Goal: Transaction & Acquisition: Subscribe to service/newsletter

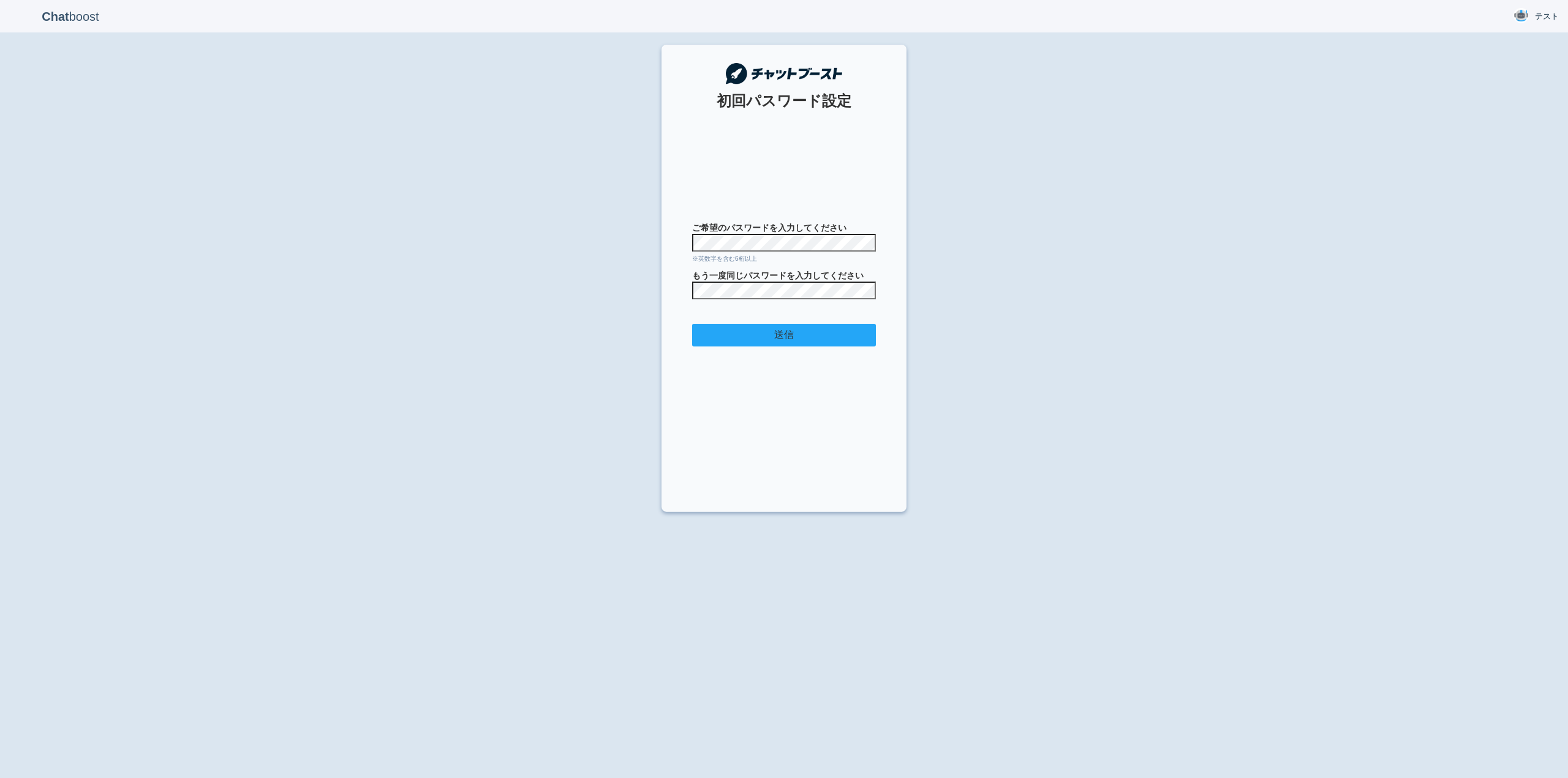
click at [808, 336] on input "送信" at bounding box center [783, 335] width 184 height 23
click at [762, 251] on form "ご希望のパスワードを入力してください ※英数字を含む6桁以上 もう一度同じパスワードを入力してください 送信" at bounding box center [783, 309] width 184 height 174
drag, startPoint x: 634, startPoint y: 296, endPoint x: 654, endPoint y: 295, distance: 20.0
click at [635, 297] on div "Chat boost テスト テスト Member since admin 2025-09-04 16:25:21 ログアウト 初回パスワード設定 ご希望のパ…" at bounding box center [784, 389] width 1568 height 778
click at [669, 294] on section "初回パスワード設定 ご希望のパスワードを入力してください ※英数字を含む6桁以上 もう一度同じパスワードを入力してください 送信" at bounding box center [784, 278] width 245 height 468
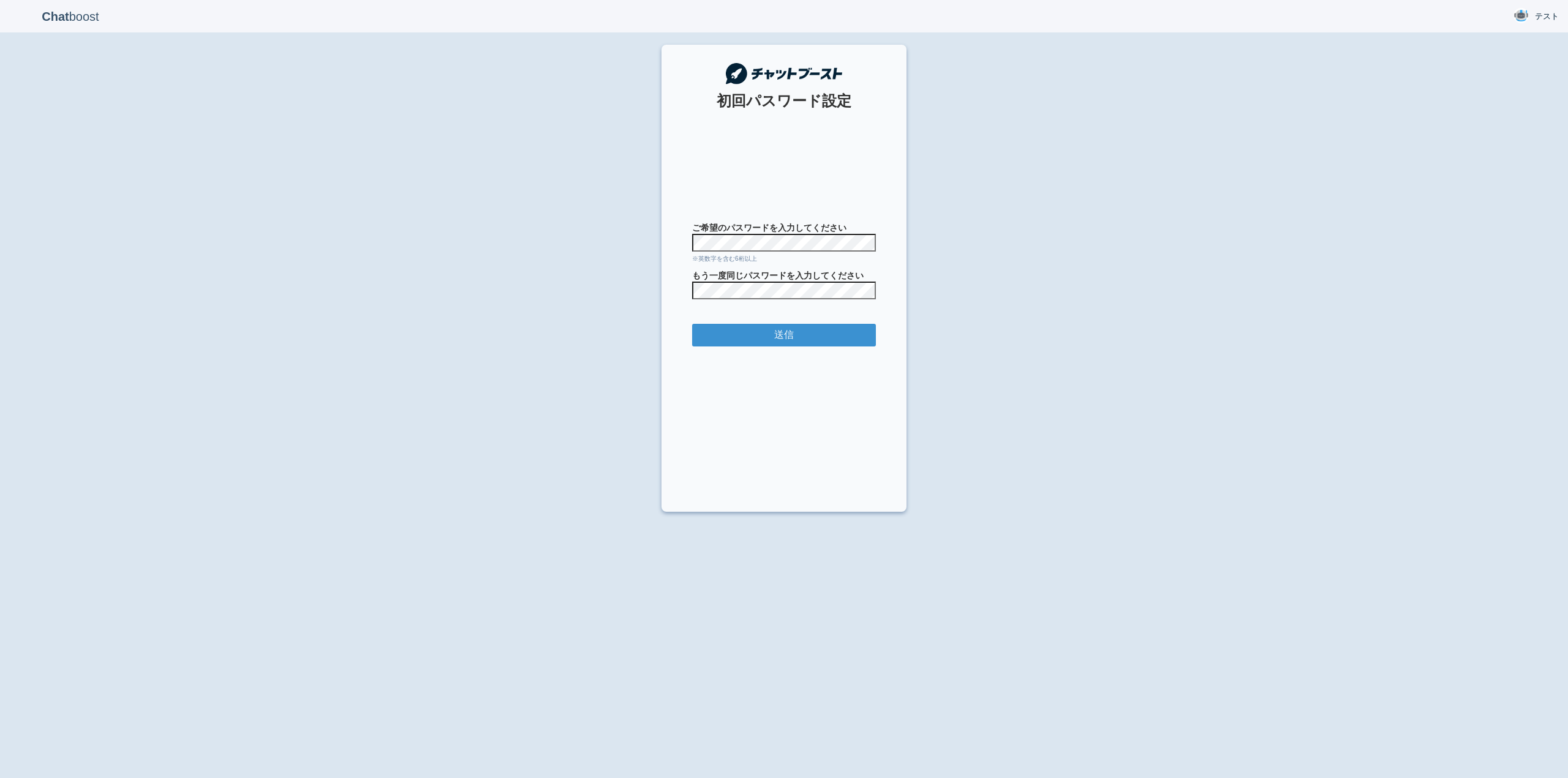
click at [657, 243] on div "Chat boost テスト テスト Member since admin 2025-09-04 16:25:21 ログアウト 初回パスワード設定 ご希望のパ…" at bounding box center [784, 389] width 1568 height 778
click at [658, 294] on div "Chat boost テスト テスト Member since admin 2025-09-04 16:25:21 ログアウト 初回パスワード設定 ご希望のパ…" at bounding box center [784, 389] width 1568 height 778
click at [761, 333] on input "送信" at bounding box center [783, 335] width 184 height 23
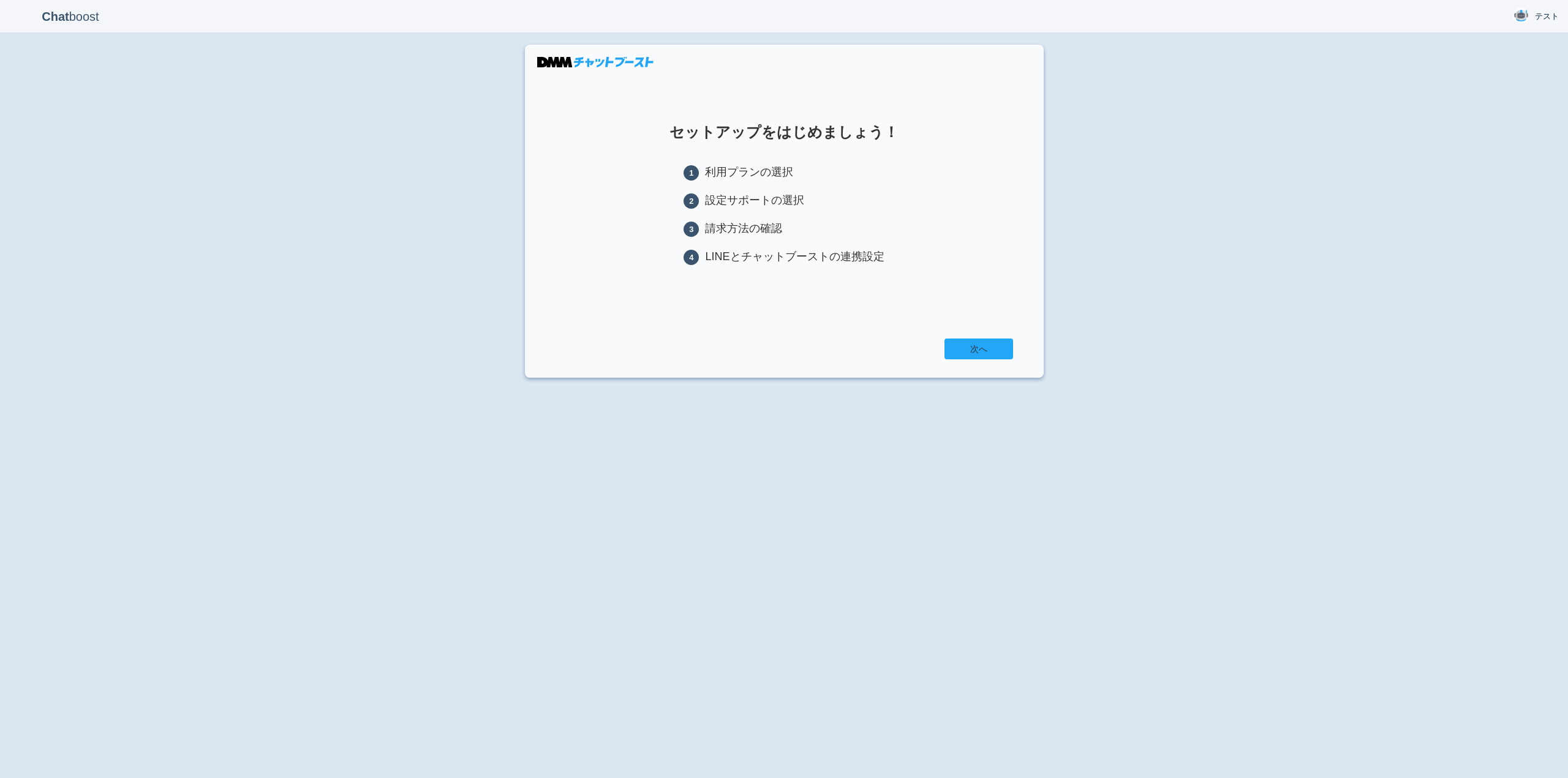
click at [972, 347] on link "次へ" at bounding box center [978, 349] width 69 height 21
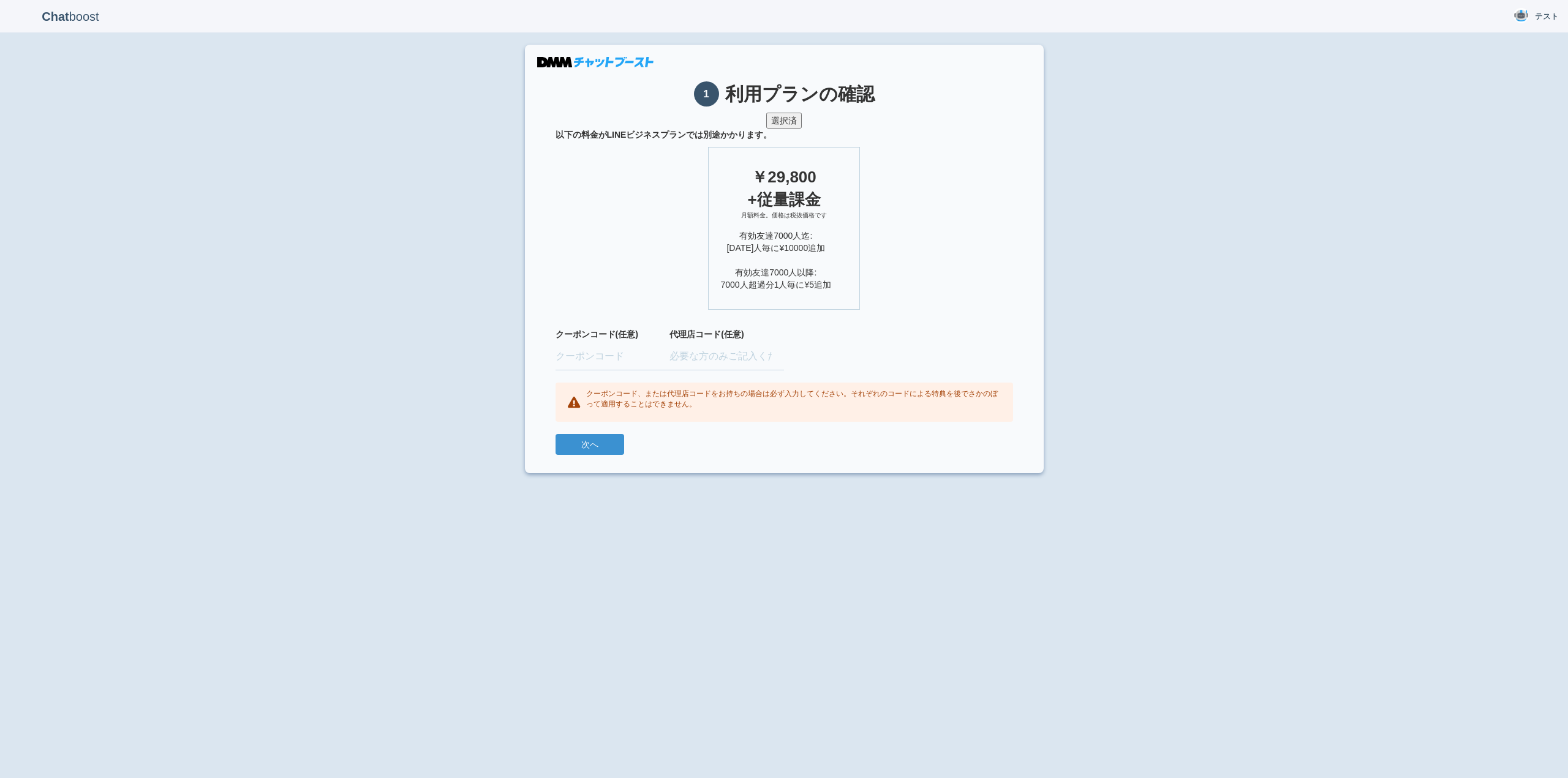
click at [790, 121] on button "選択済" at bounding box center [784, 120] width 36 height 16
click at [605, 442] on button "次へ" at bounding box center [589, 444] width 69 height 21
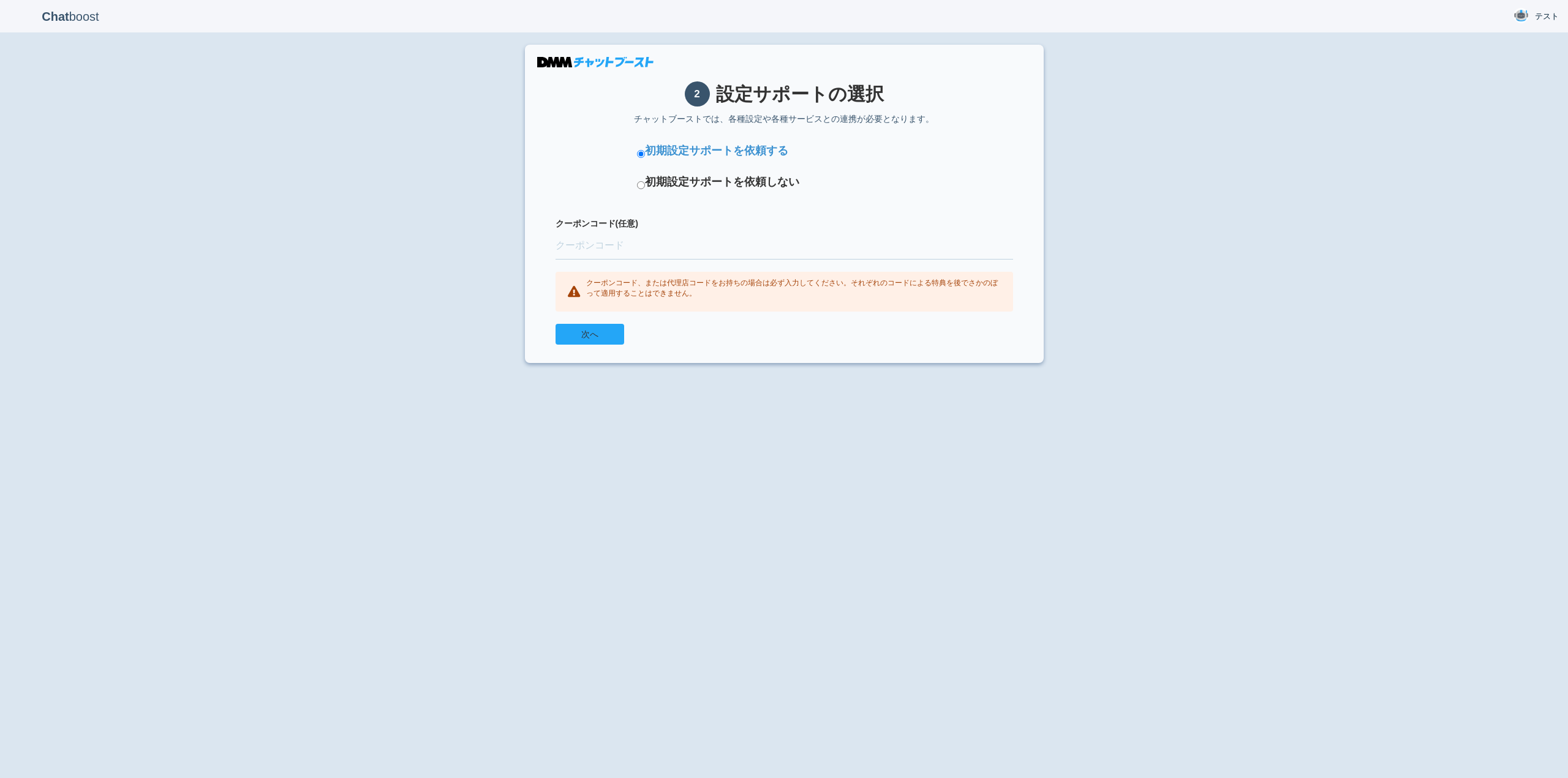
click at [613, 332] on button "次へ" at bounding box center [589, 334] width 69 height 21
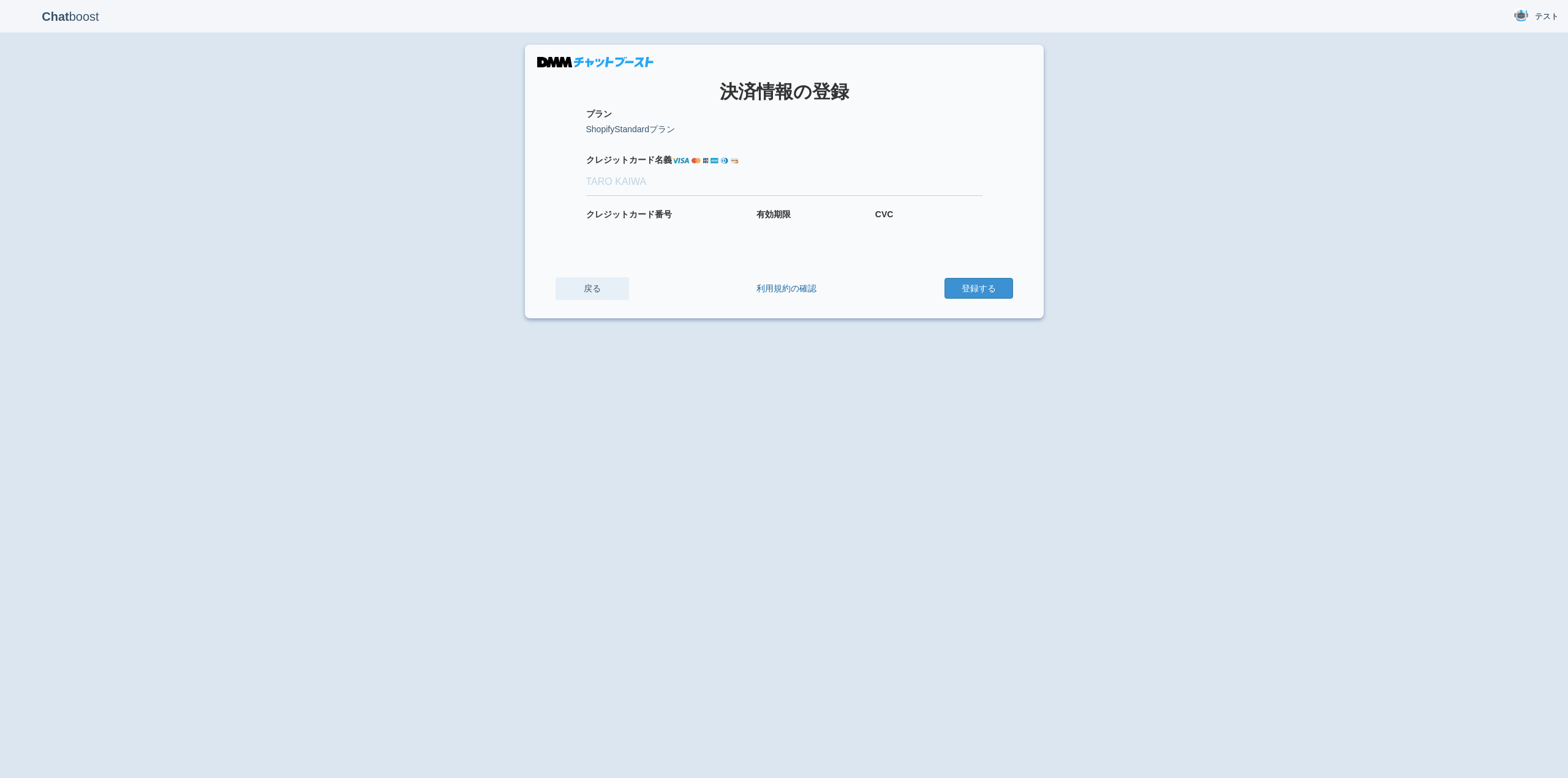
click at [589, 288] on link "戻る" at bounding box center [592, 289] width 73 height 23
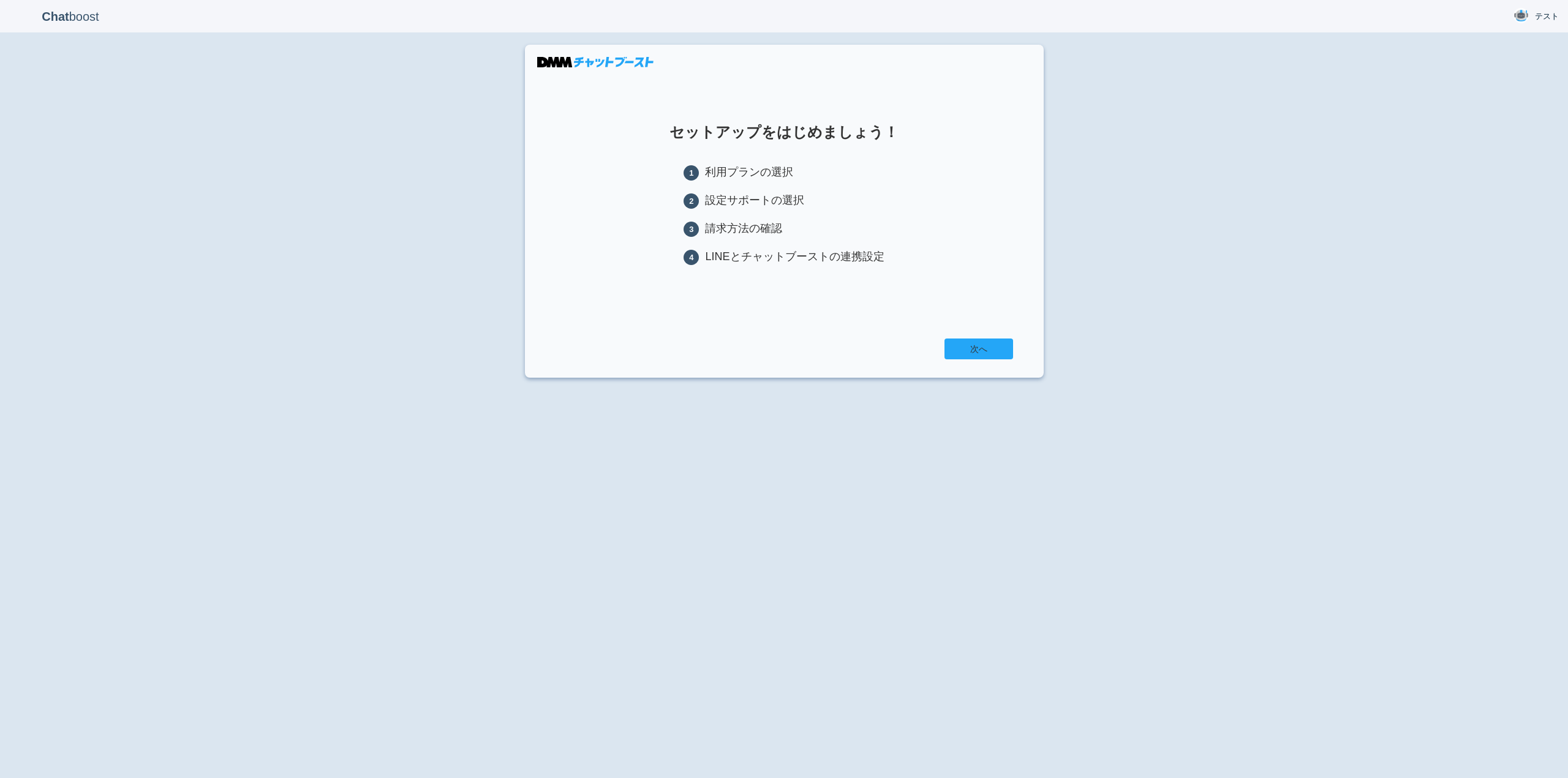
click at [976, 351] on link "次へ" at bounding box center [978, 349] width 69 height 21
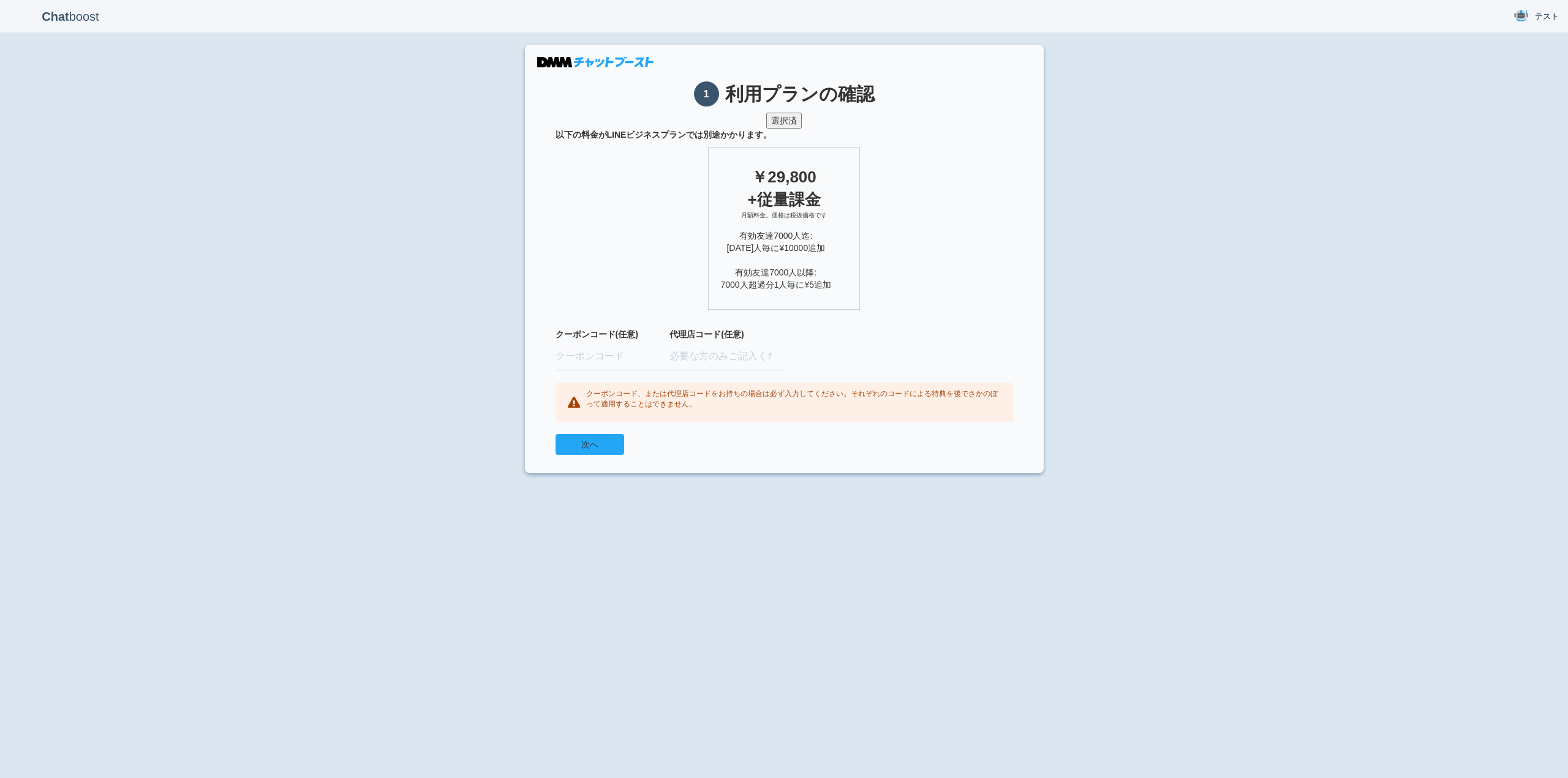
click at [590, 439] on button "次へ" at bounding box center [589, 444] width 69 height 21
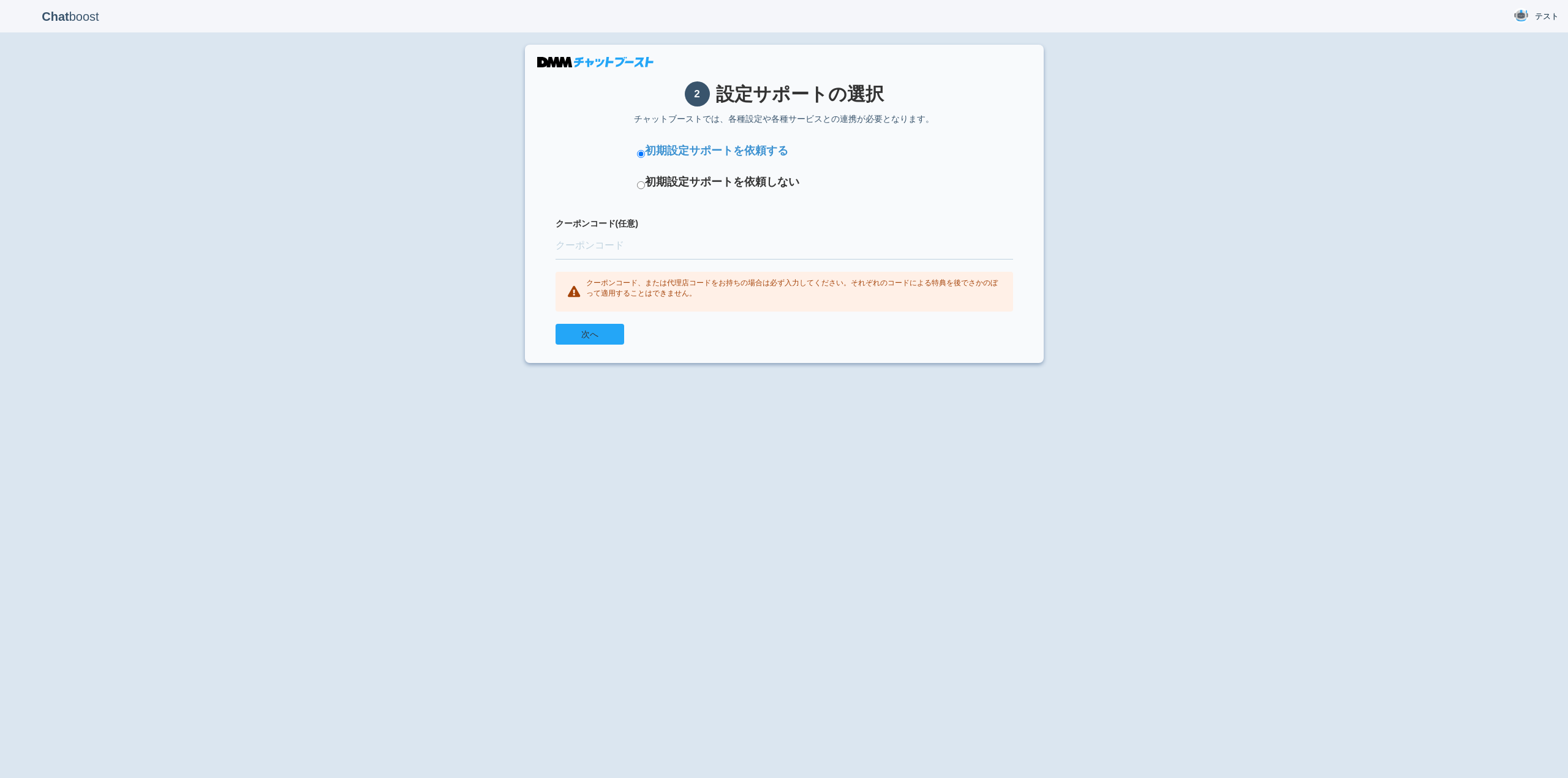
click at [610, 332] on button "次へ" at bounding box center [589, 334] width 69 height 21
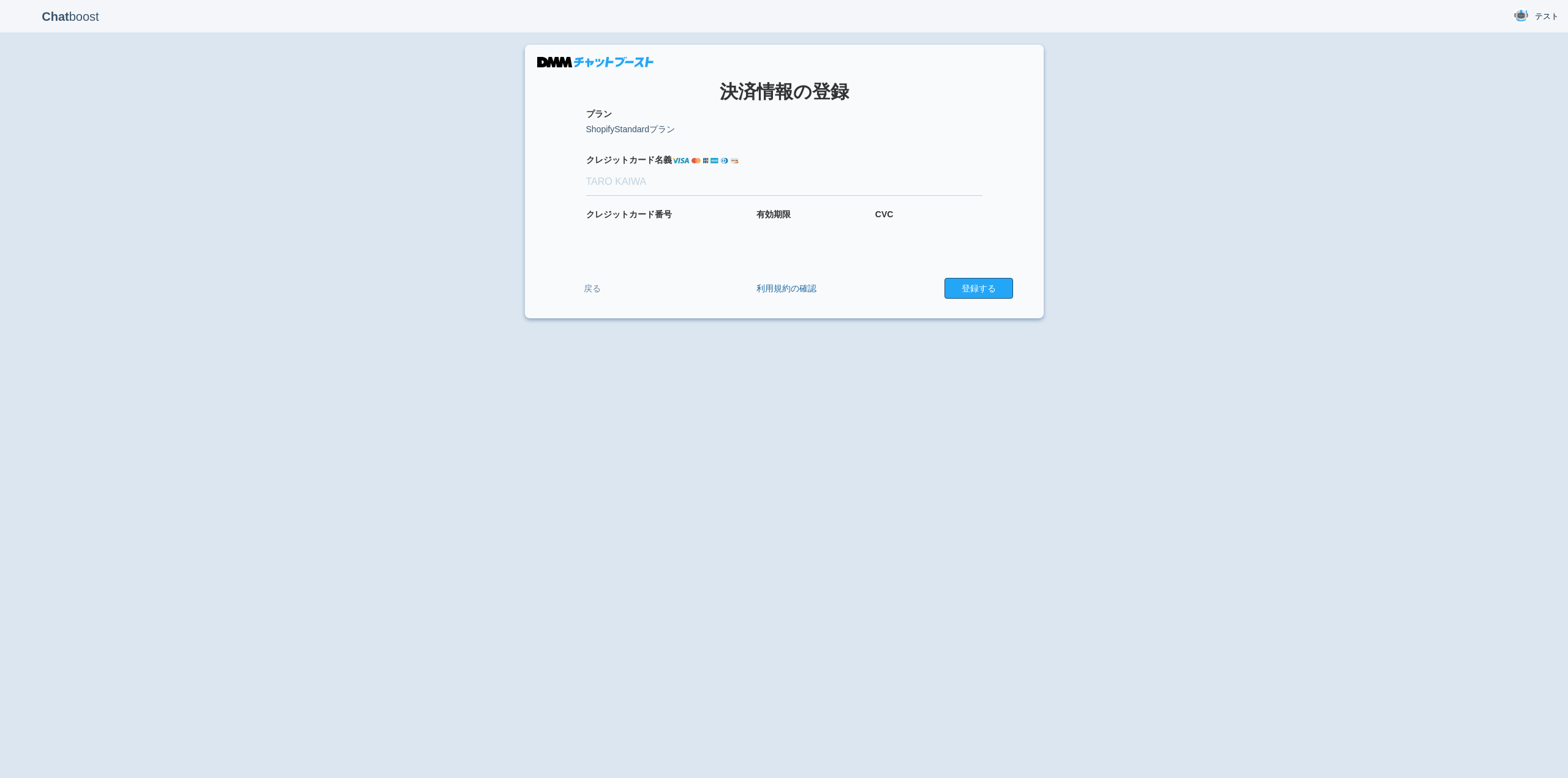
click at [980, 285] on button "登録する" at bounding box center [978, 288] width 69 height 21
click at [573, 282] on link "戻る" at bounding box center [592, 289] width 73 height 23
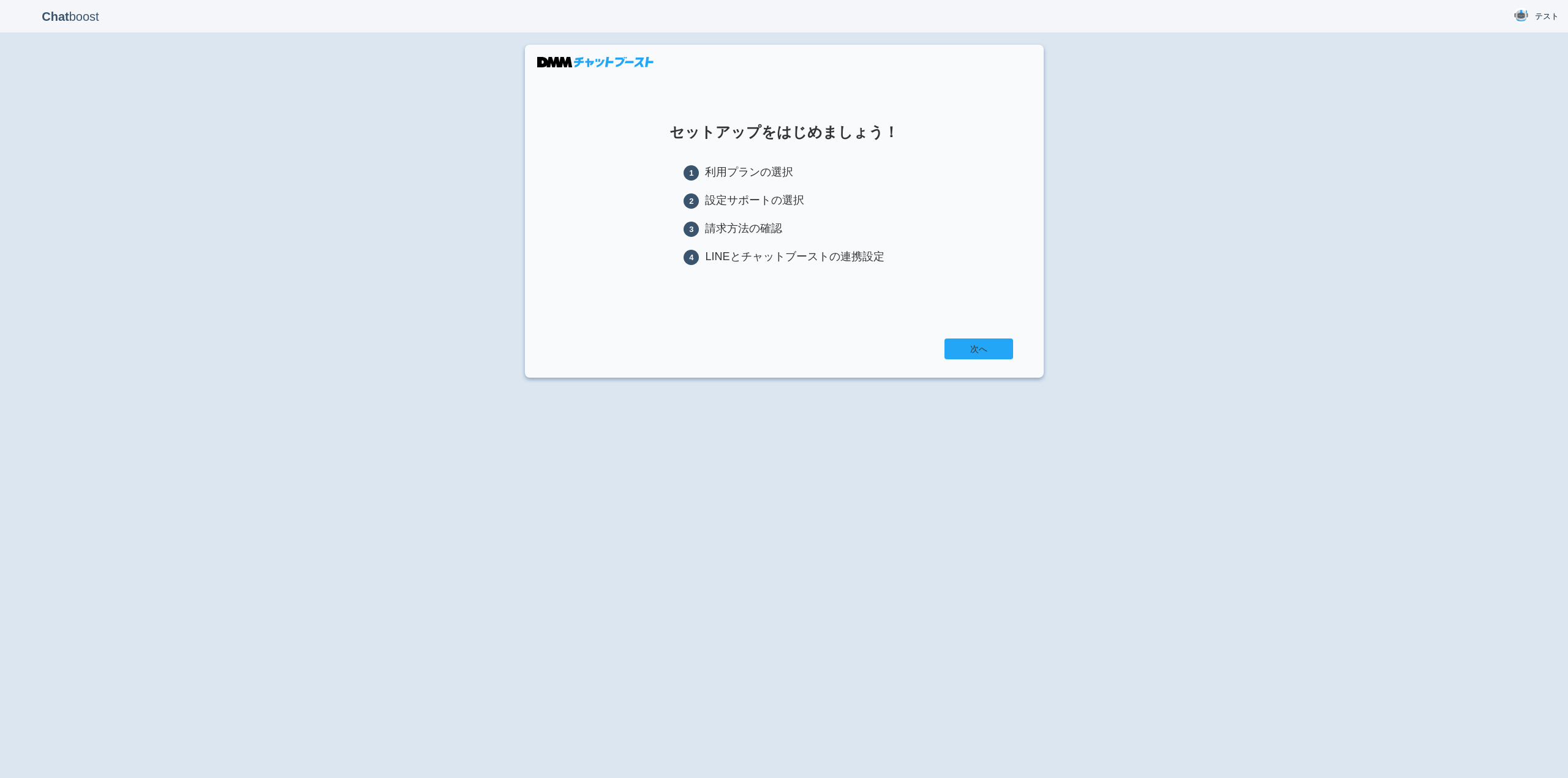
click at [953, 342] on link "次へ" at bounding box center [978, 349] width 69 height 21
click at [977, 353] on link "次へ" at bounding box center [978, 349] width 69 height 21
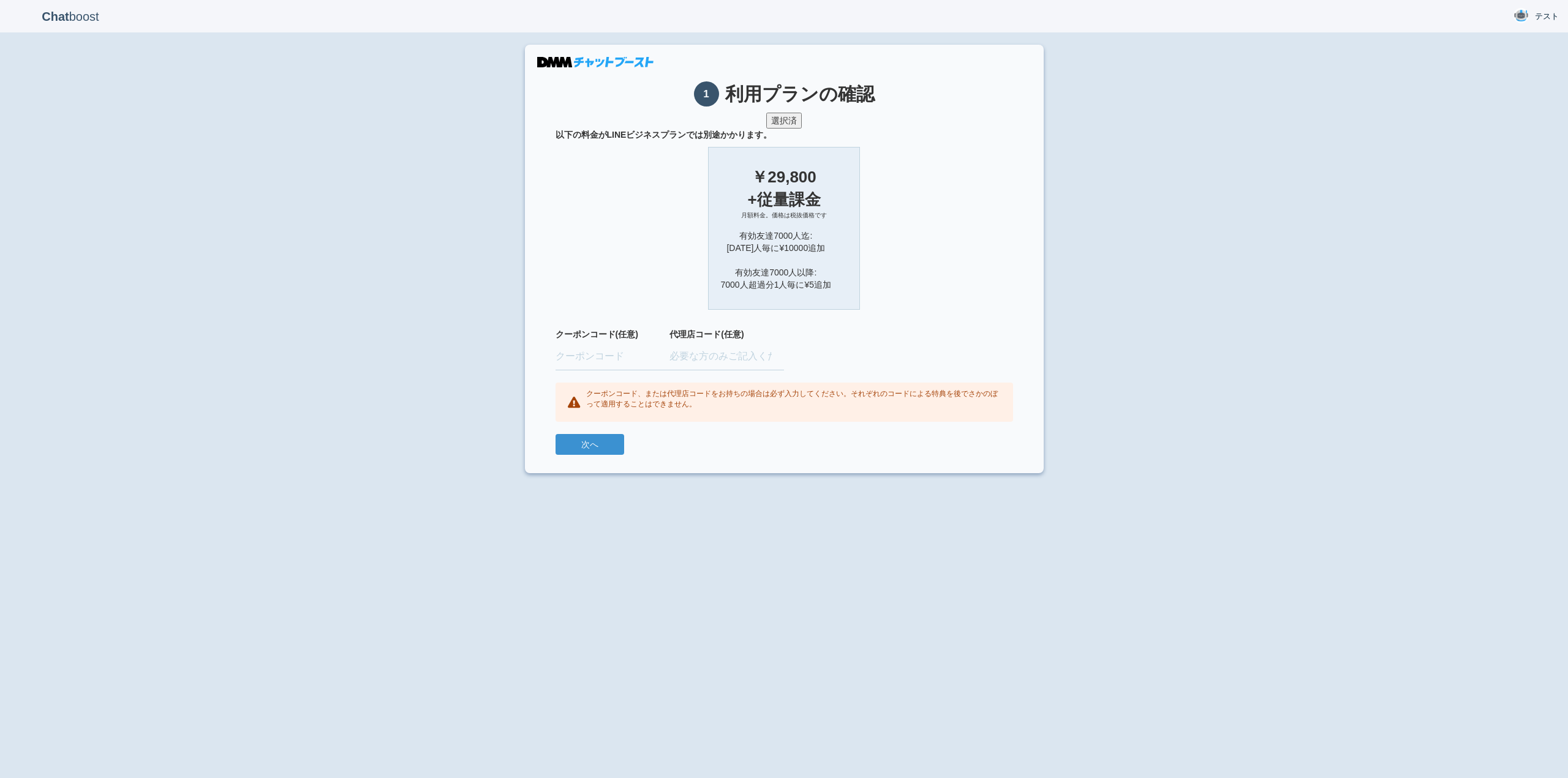
click at [799, 282] on div "有効友達7000人迄: 1000人毎に¥10000追加 有効友達7000人以降: 7000人超過分1人毎に¥5追加" at bounding box center [784, 260] width 127 height 61
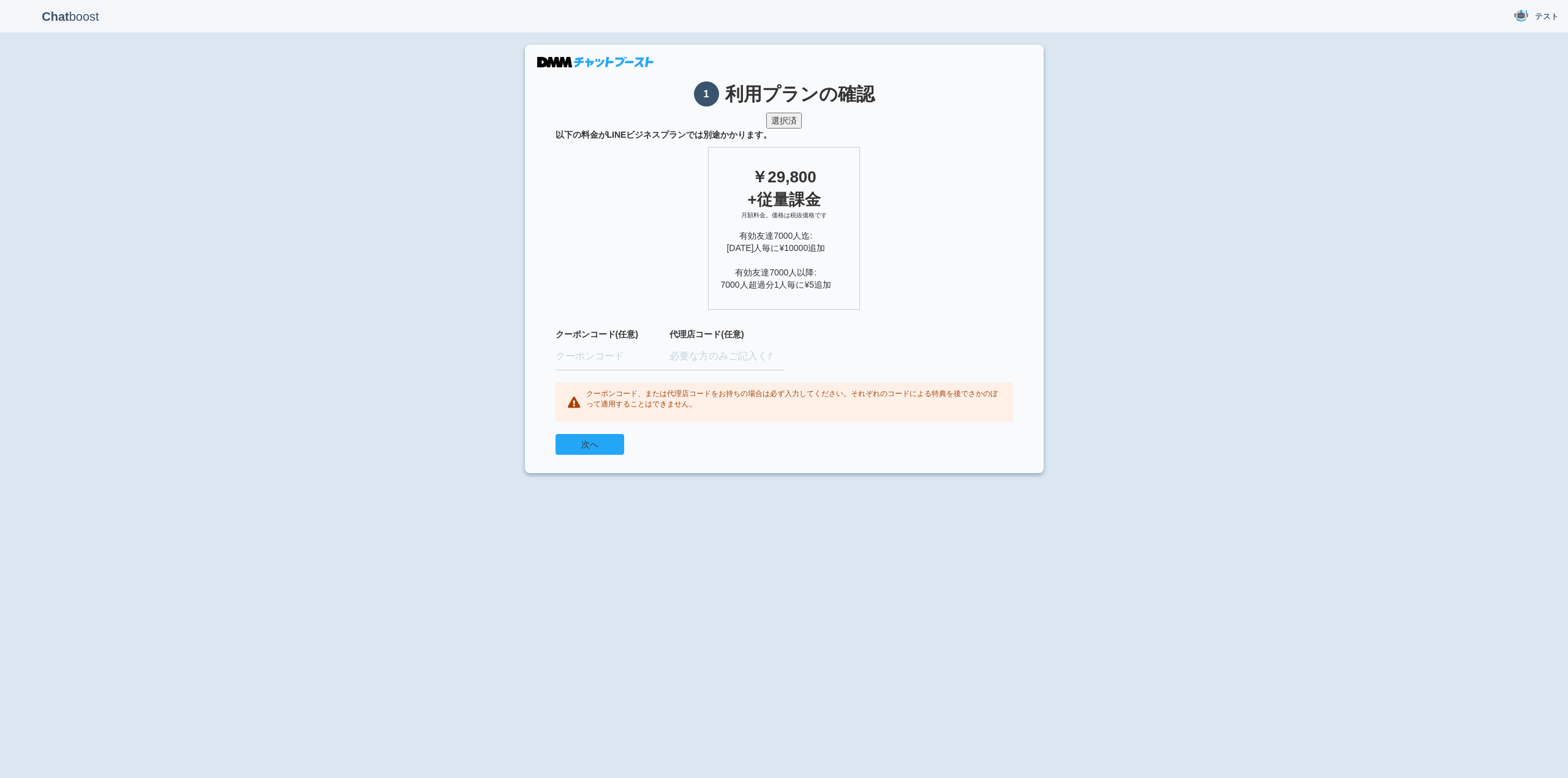
click at [590, 447] on button "次へ" at bounding box center [589, 444] width 69 height 21
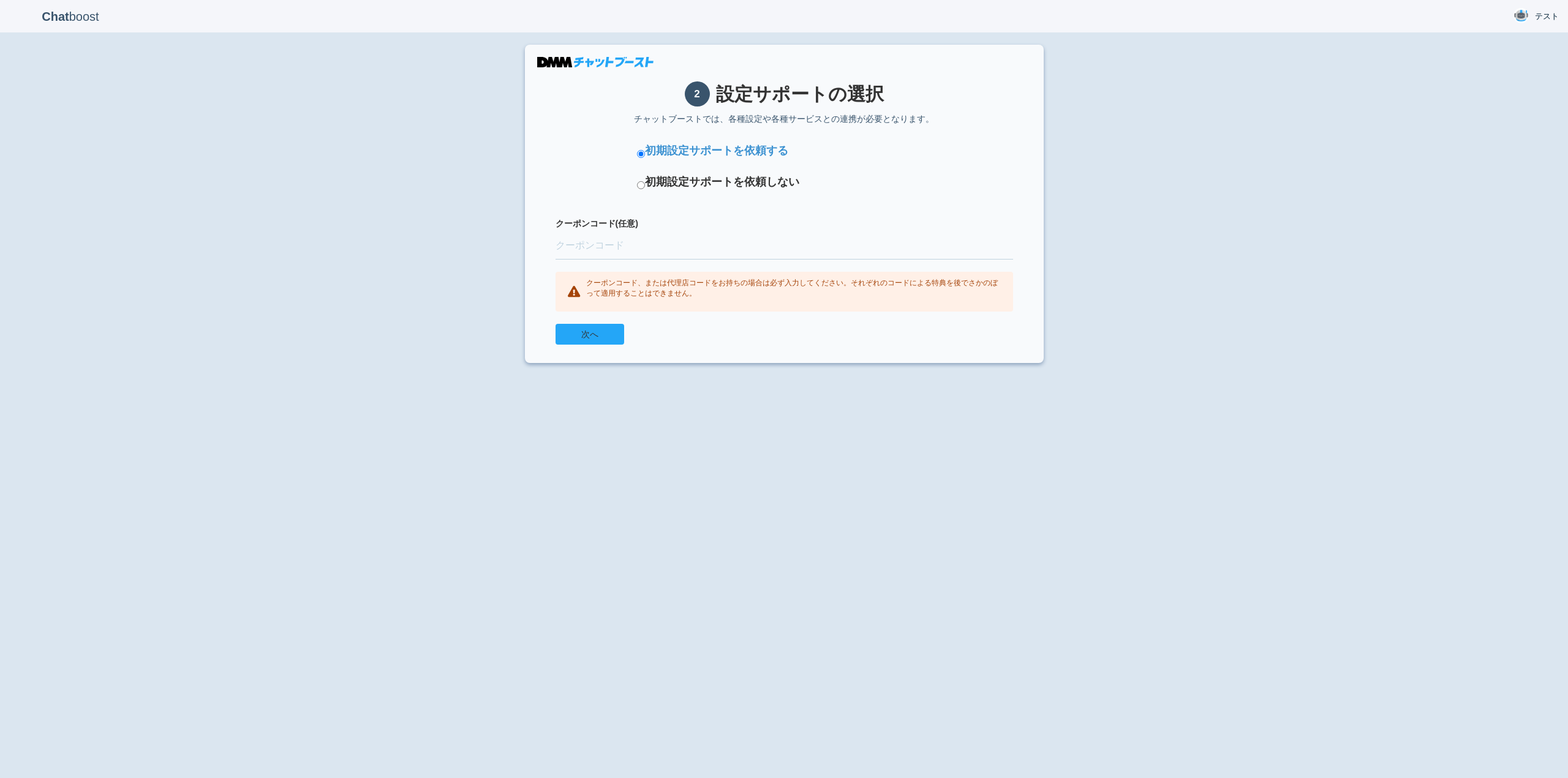
click at [596, 341] on button "次へ" at bounding box center [589, 334] width 69 height 21
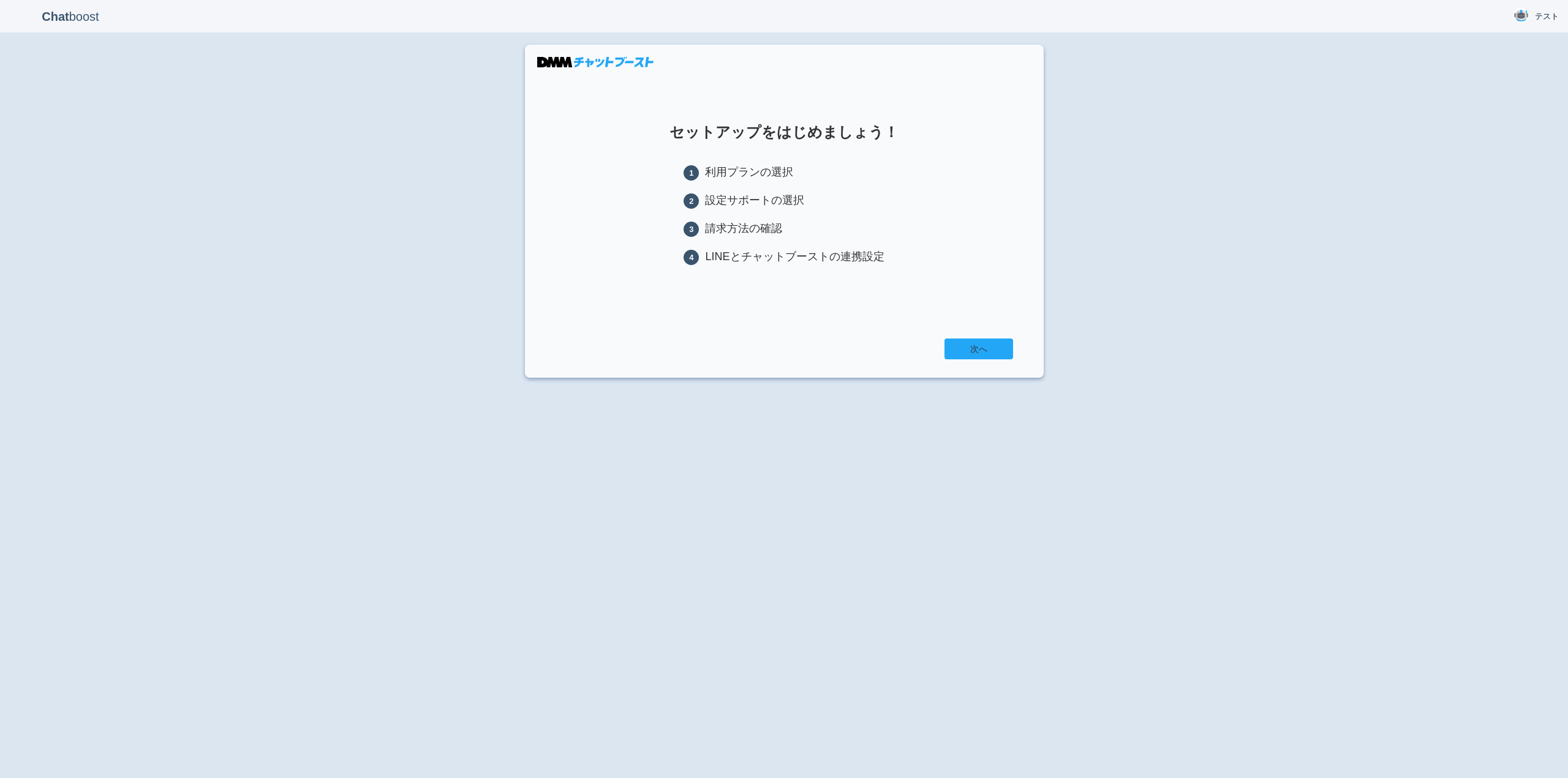
click at [975, 357] on link "次へ" at bounding box center [978, 349] width 69 height 21
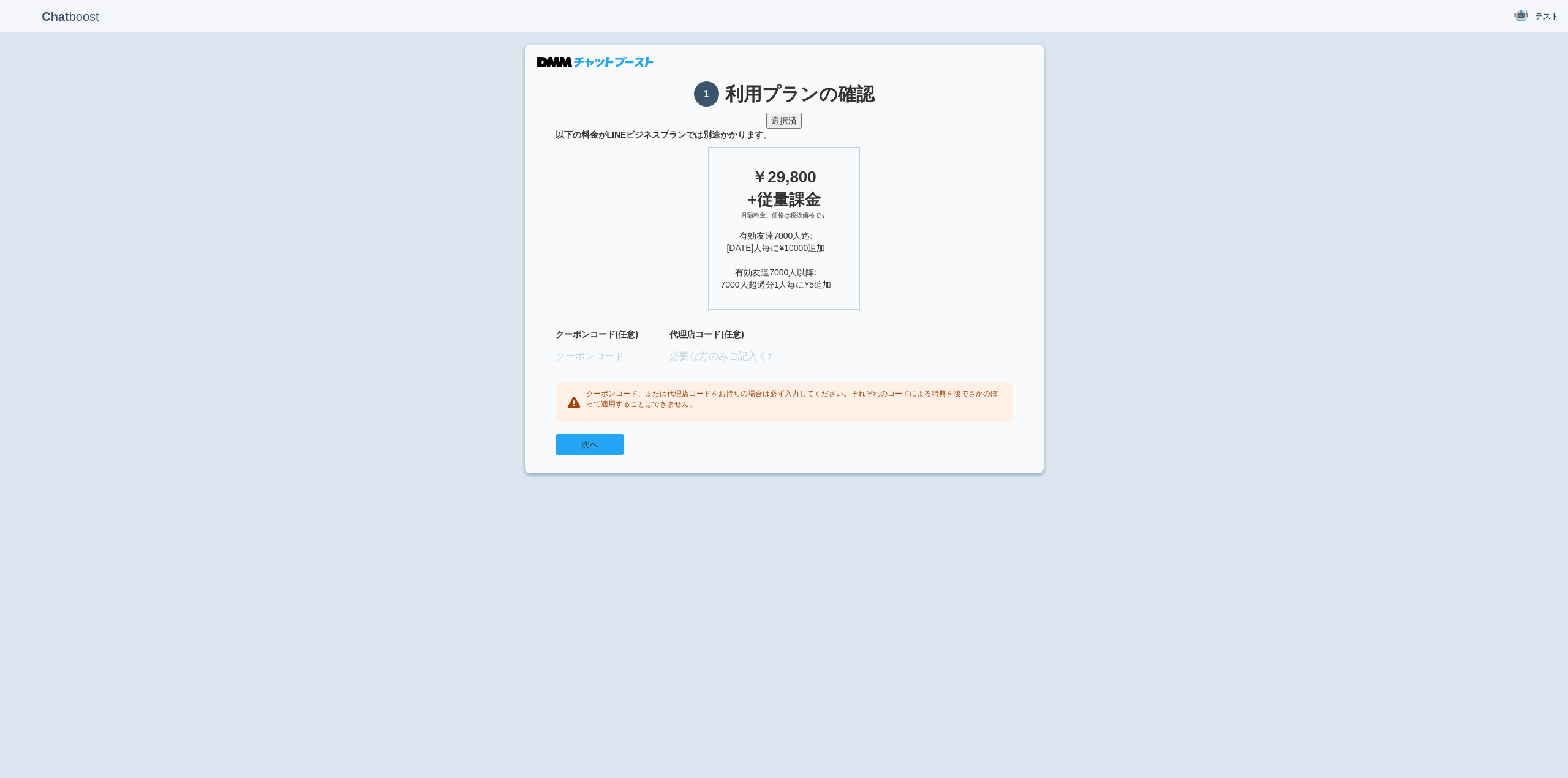
click at [589, 440] on button "次へ" at bounding box center [589, 444] width 69 height 21
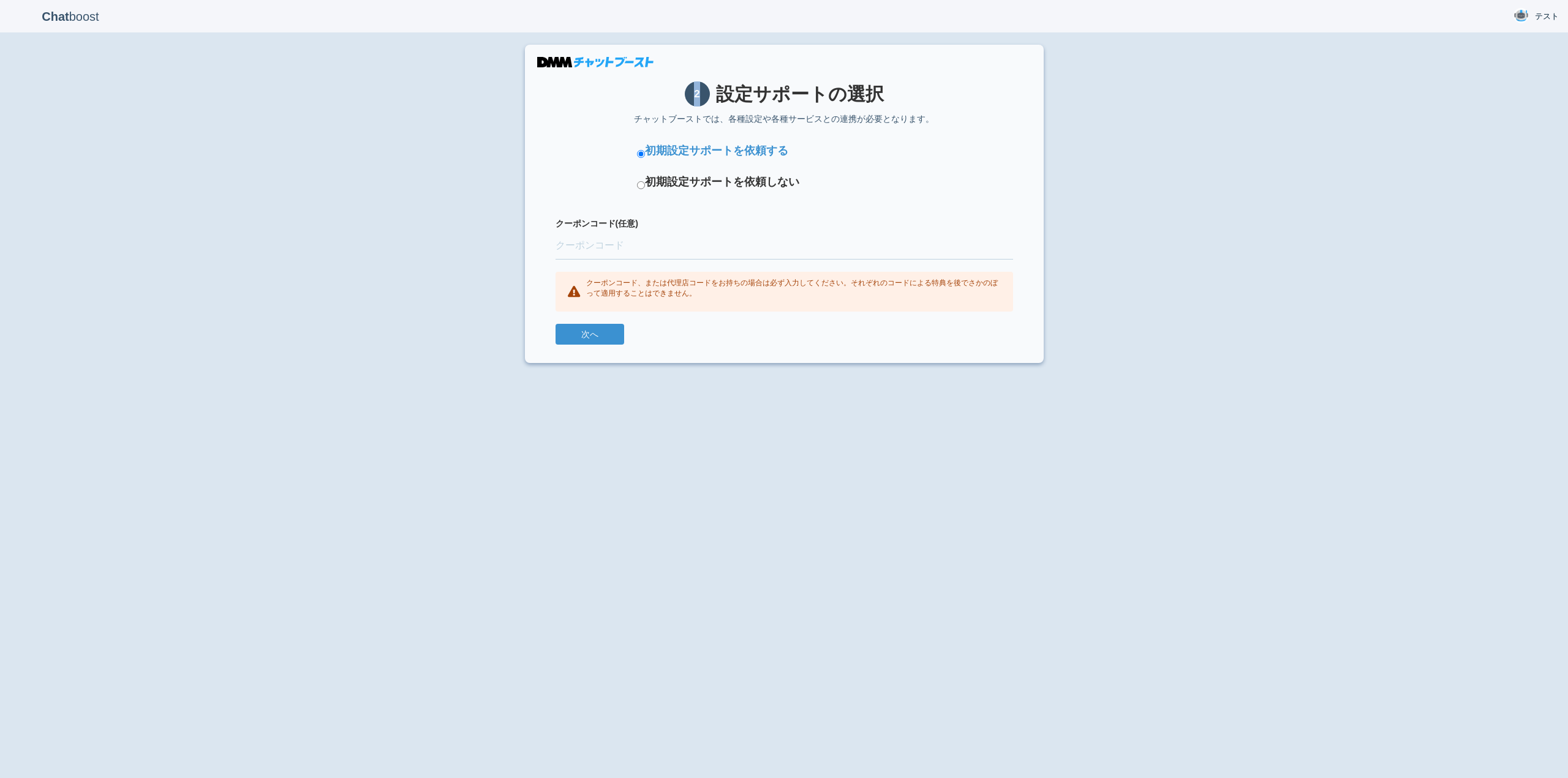
drag, startPoint x: 886, startPoint y: 103, endPoint x: 696, endPoint y: 99, distance: 190.0
click at [696, 99] on h1 "2 設定サポートの選択" at bounding box center [784, 94] width 457 height 25
drag, startPoint x: 881, startPoint y: 94, endPoint x: 722, endPoint y: 94, distance: 159.0
click at [722, 94] on h1 "2 設定サポートの選択" at bounding box center [784, 94] width 457 height 25
copy h1 "設定サポートの選択"
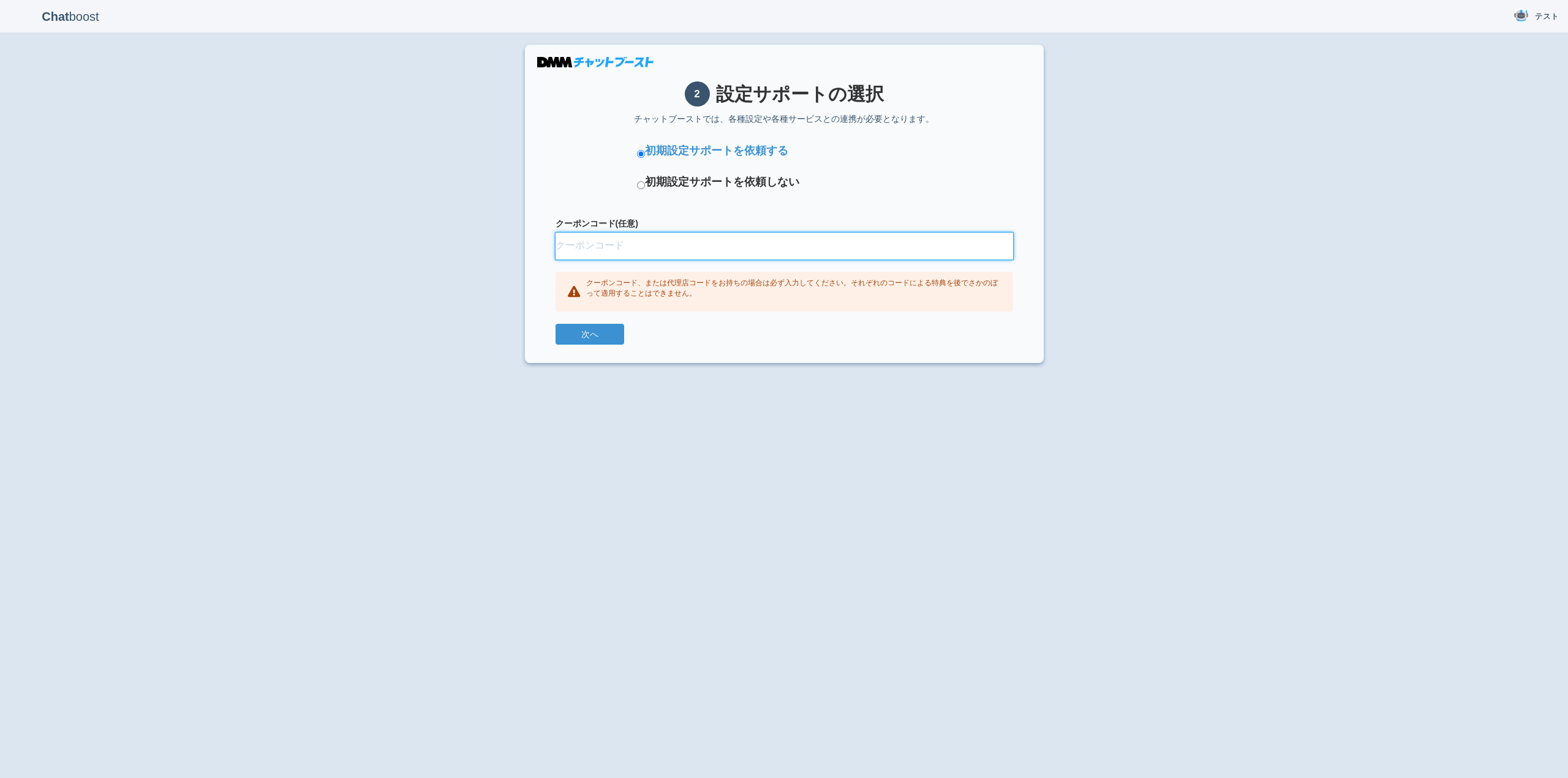
click at [606, 243] on input "クーポンコード(任意)" at bounding box center [784, 246] width 457 height 27
drag, startPoint x: 792, startPoint y: 154, endPoint x: 645, endPoint y: 152, distance: 147.0
click at [645, 152] on li "初期設定サポートを依頼する" at bounding box center [784, 152] width 294 height 19
copy label "初期設定サポートを依頼する"
click at [597, 325] on button "次へ" at bounding box center [589, 334] width 69 height 21
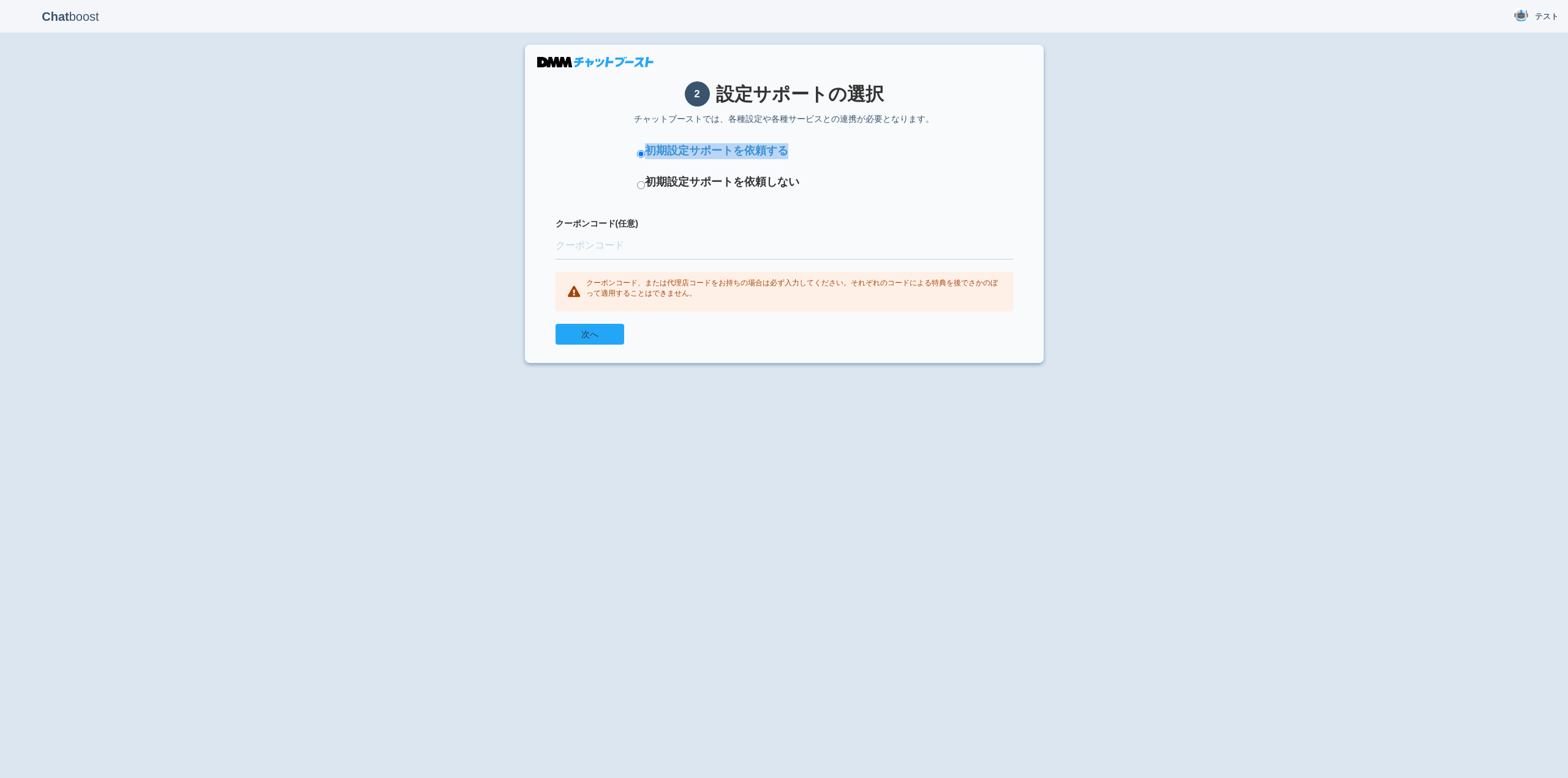
click at [596, 330] on button "次へ" at bounding box center [589, 334] width 69 height 21
click at [674, 326] on div "次へ" at bounding box center [784, 334] width 457 height 21
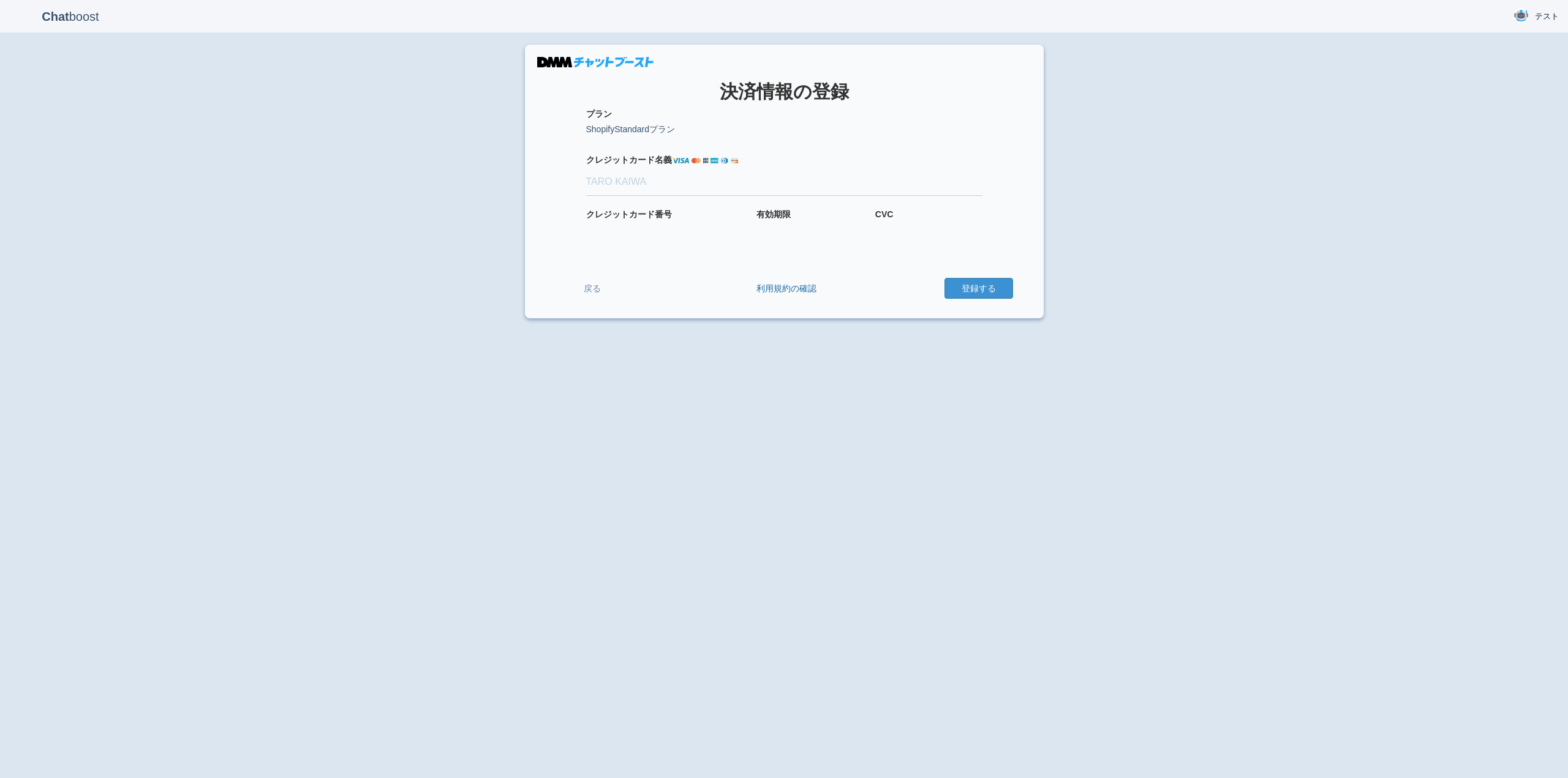
click at [696, 97] on h1 "決済情報の登録" at bounding box center [784, 91] width 457 height 20
click at [588, 287] on link "戻る" at bounding box center [592, 289] width 73 height 23
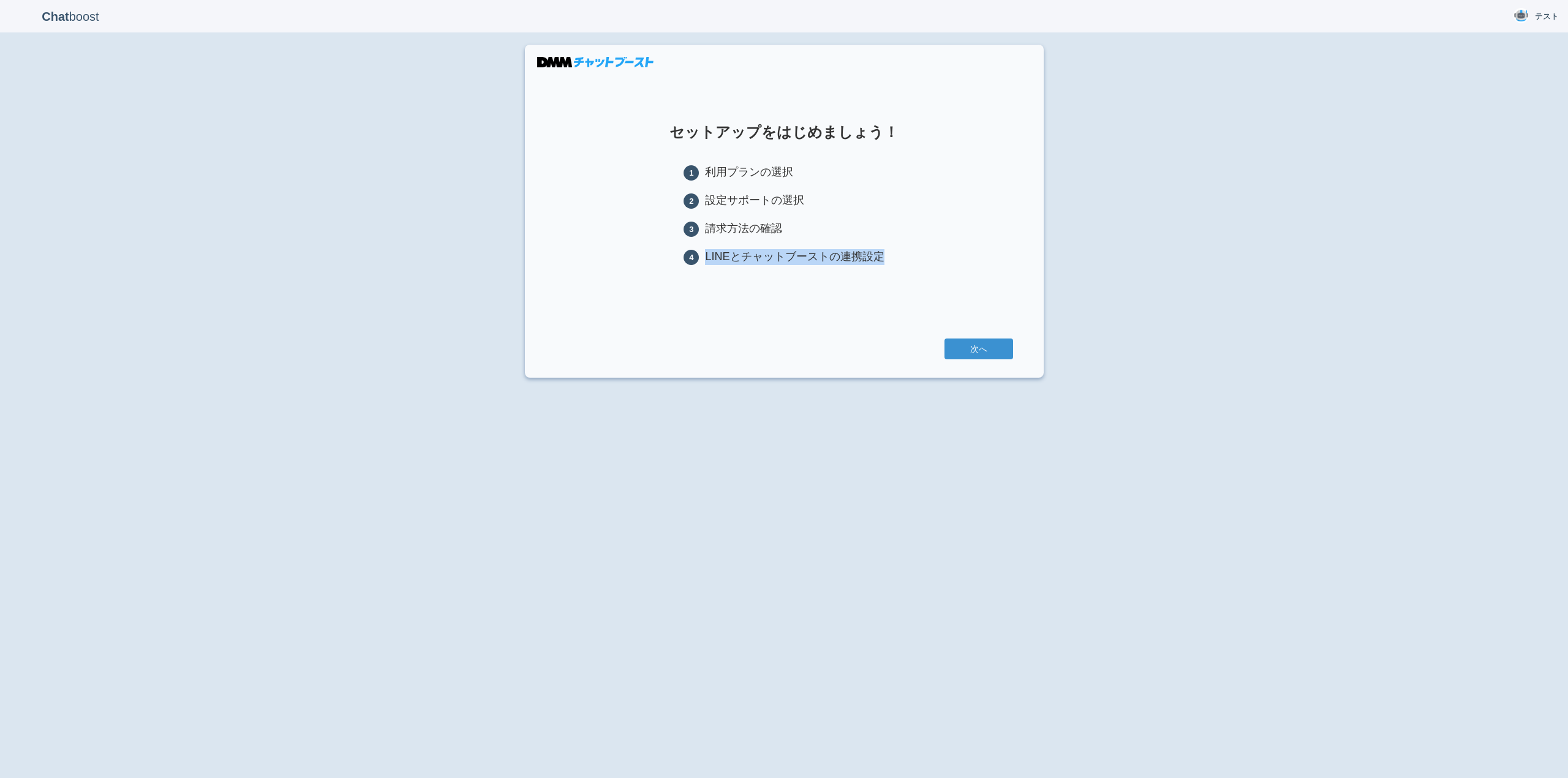
drag, startPoint x: 704, startPoint y: 259, endPoint x: 884, endPoint y: 261, distance: 180.0
click at [887, 261] on section "セットアップをはじめましょう！ 1 利用プランの選択 2 設定サポートの選択 3 請求方法の確認 4 LINEとチャットブーストの連携設定 次へ" at bounding box center [784, 212] width 519 height 333
copy li "LINEとチャットブーストの連携設定"
